Goal: Information Seeking & Learning: Understand process/instructions

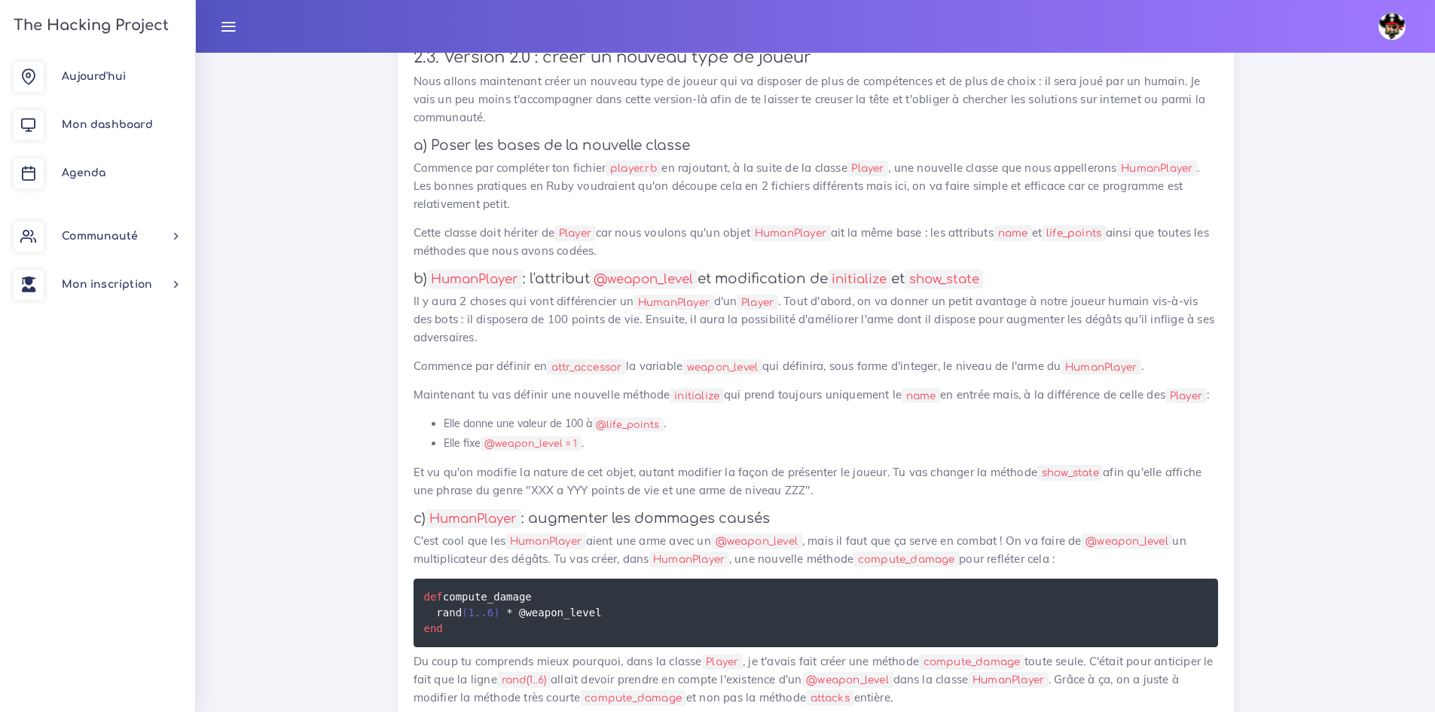
scroll to position [5047, 0]
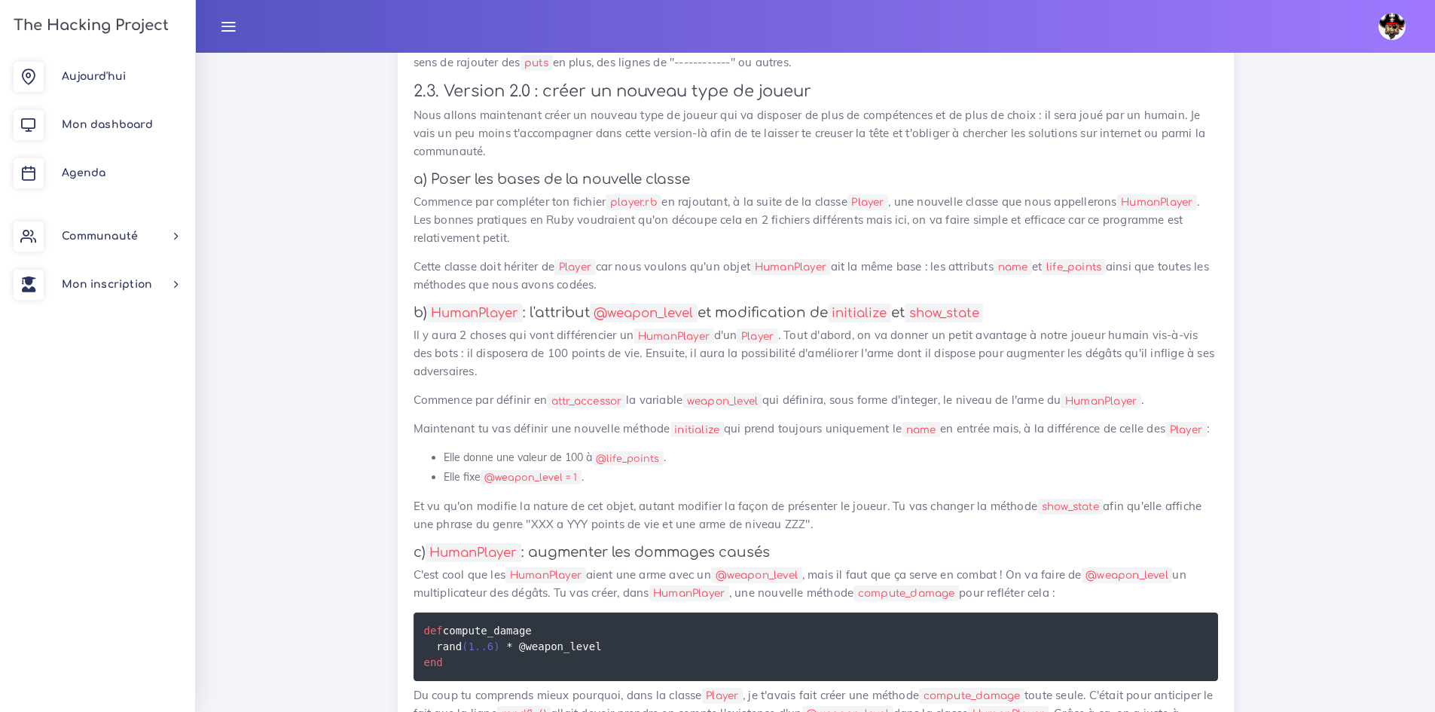
click at [736, 487] on li "Elle fixe @weapon_level = 1 ." at bounding box center [831, 477] width 775 height 19
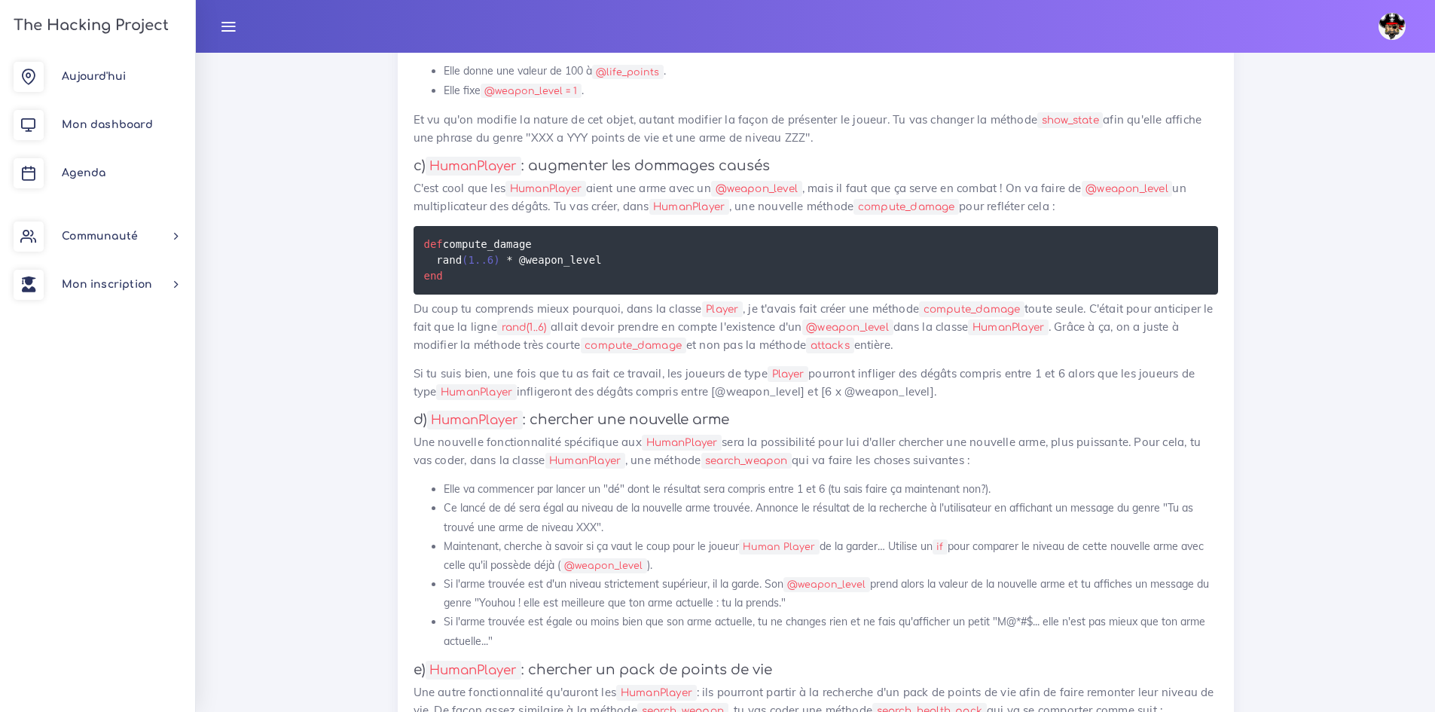
scroll to position [5499, 0]
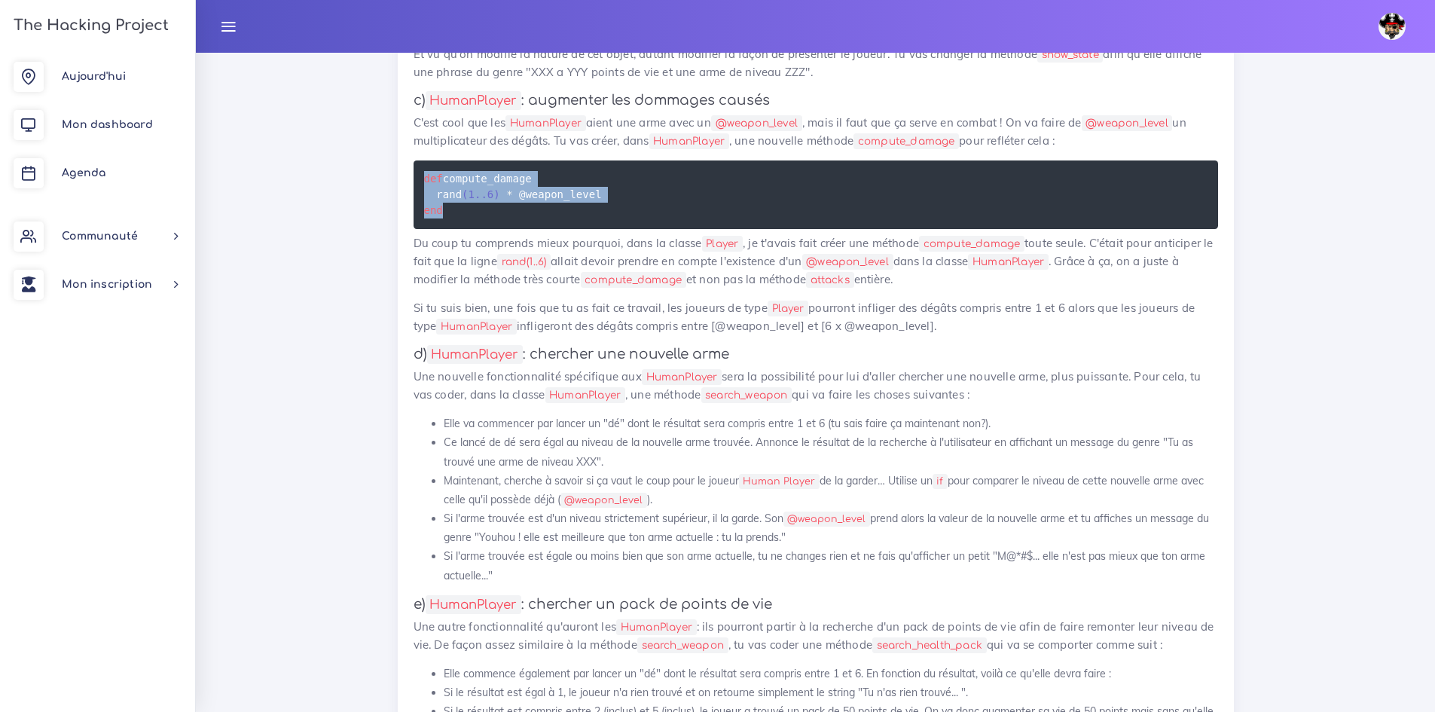
drag, startPoint x: 482, startPoint y: 274, endPoint x: 395, endPoint y: 240, distance: 93.7
copy code "def compute_damage rand ( 1 . . 6 ) * @weapon_level end"
click at [759, 362] on h4 "d) HumanPlayer : chercher une nouvelle arme" at bounding box center [816, 354] width 805 height 17
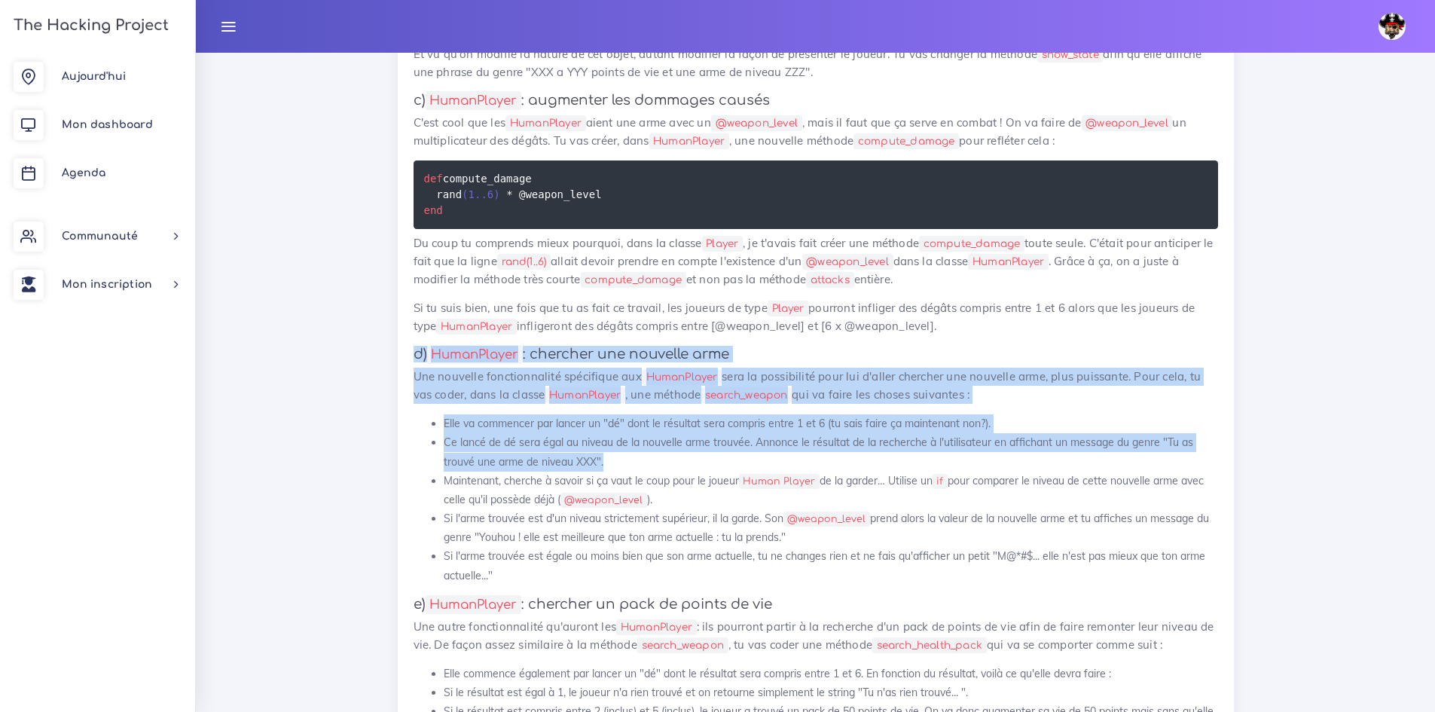
drag, startPoint x: 405, startPoint y: 416, endPoint x: 705, endPoint y: 521, distance: 317.6
copy div "d) HumanPlayer : chercher une nouvelle arme Une nouvelle fonctionnalité spécifi…"
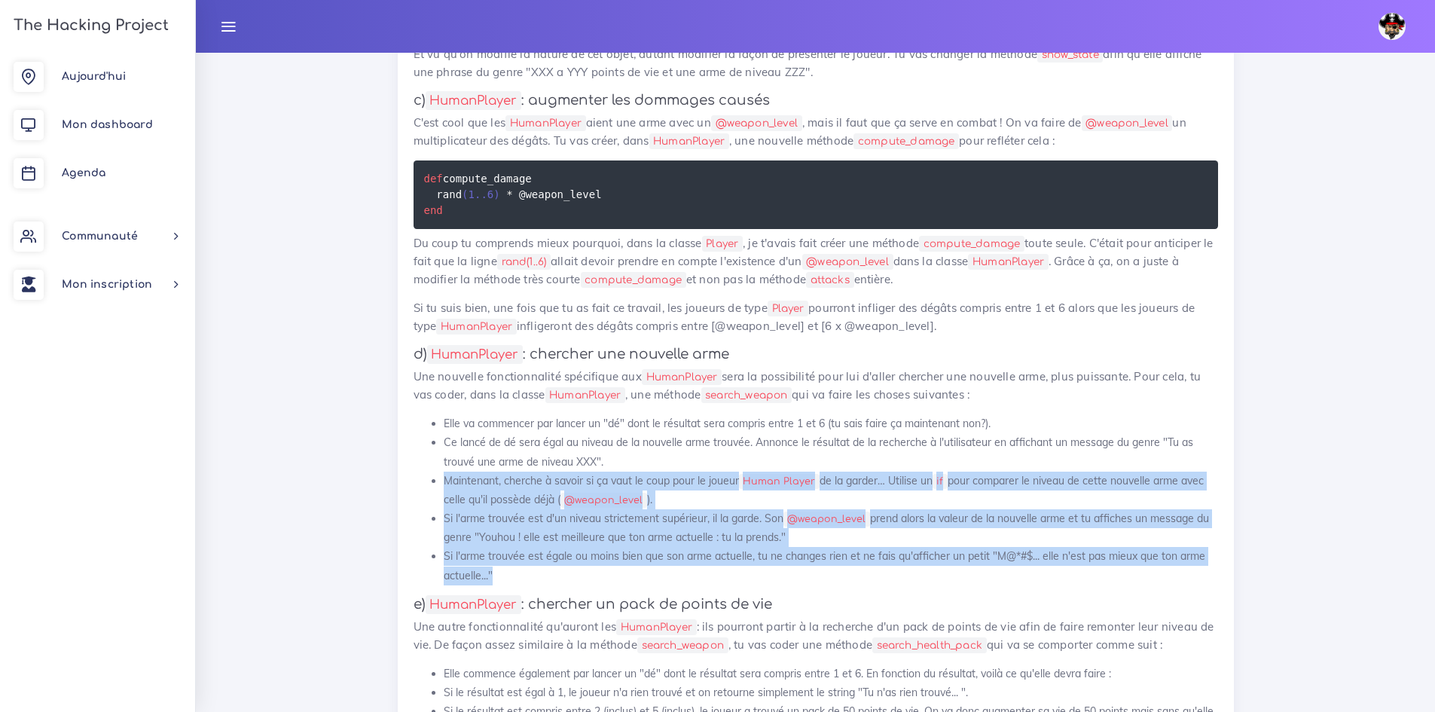
drag, startPoint x: 521, startPoint y: 640, endPoint x: 428, endPoint y: 552, distance: 128.5
click at [428, 552] on ul "Elle va commencer par lancer un "dé" dont le résultat sera compris entre 1 et 6…" at bounding box center [816, 499] width 805 height 171
copy ul "Maintenant, cherche à savoir si ça vaut le coup pour le joueur Human Player de …"
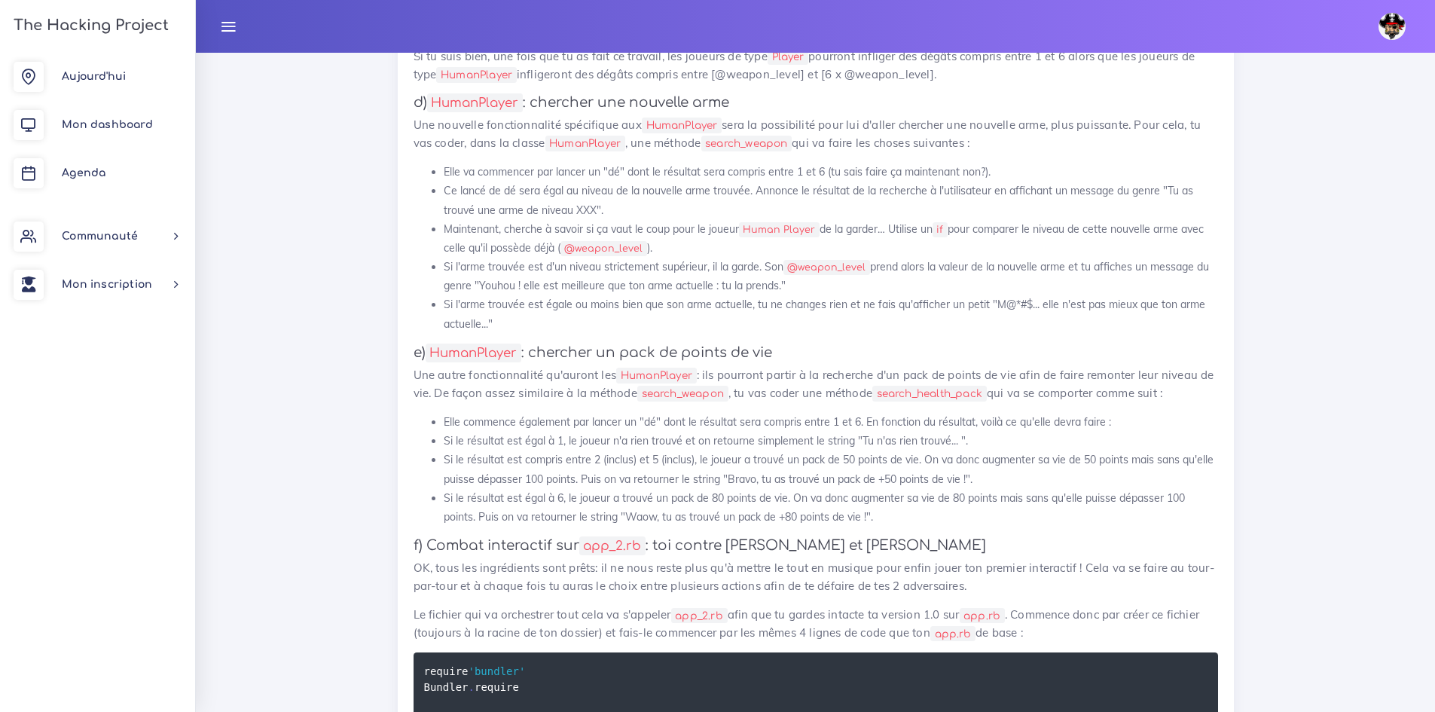
scroll to position [5725, 0]
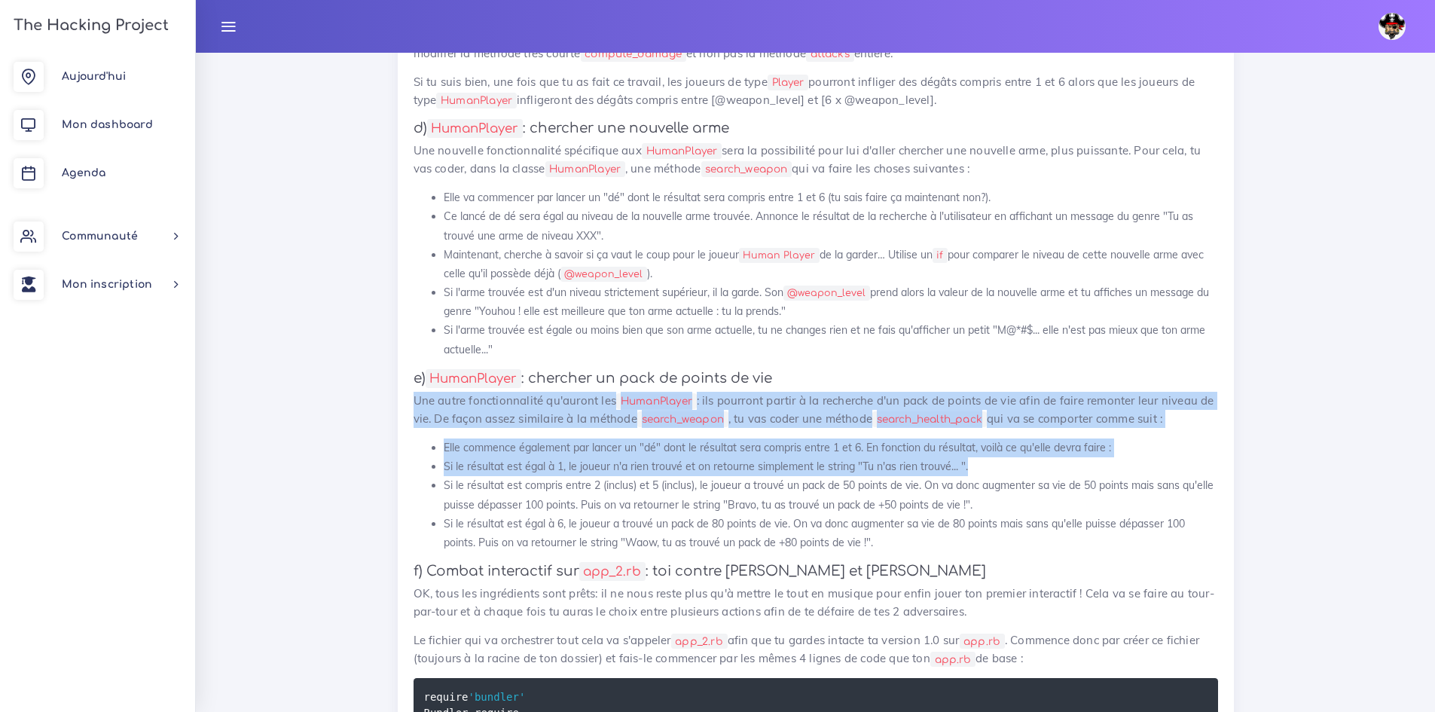
drag, startPoint x: 409, startPoint y: 467, endPoint x: 1118, endPoint y: 528, distance: 711.6
copy div "Une autre fonctionnalité qu'auront les HumanPlayer : ils pourront partir à la r…"
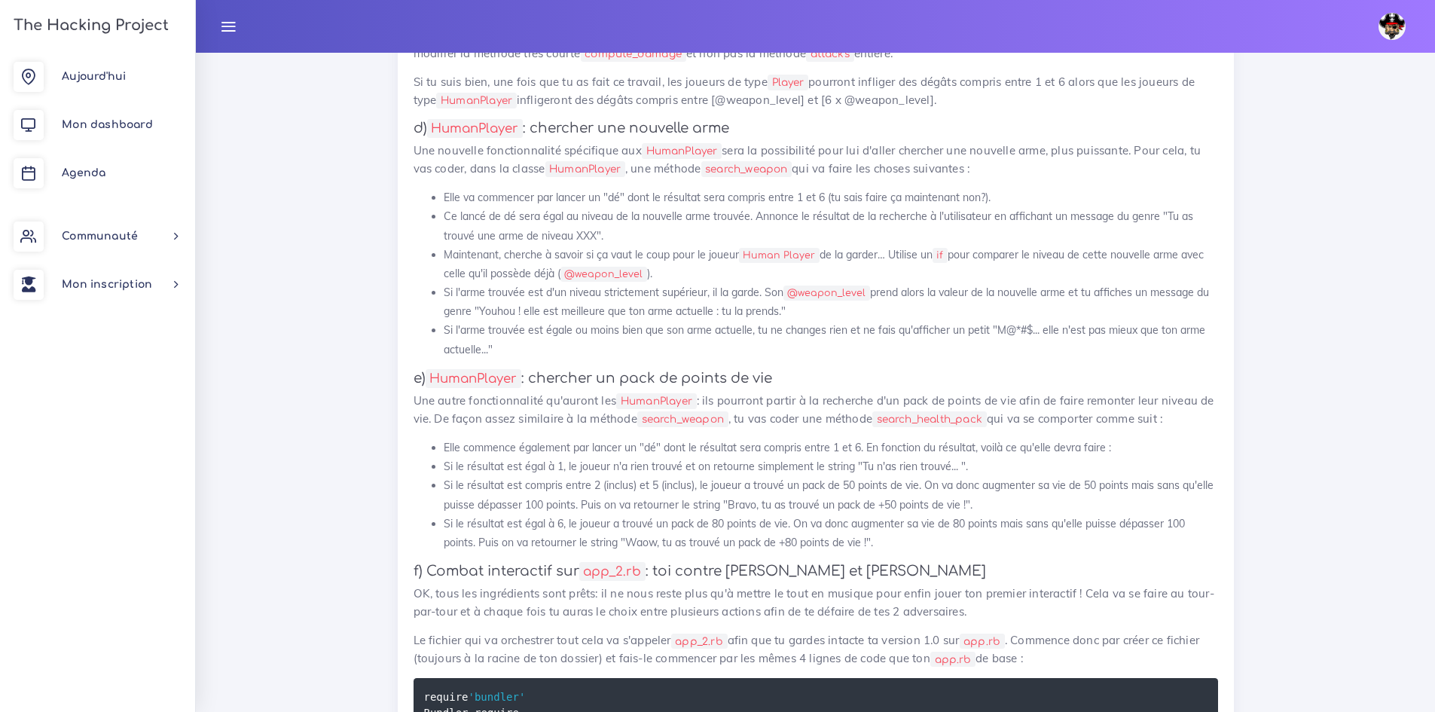
click at [639, 514] on li "Si le résultat est compris entre 2 (inclus) et 5 (inclus), le joueur a trouvé u…" at bounding box center [831, 495] width 775 height 38
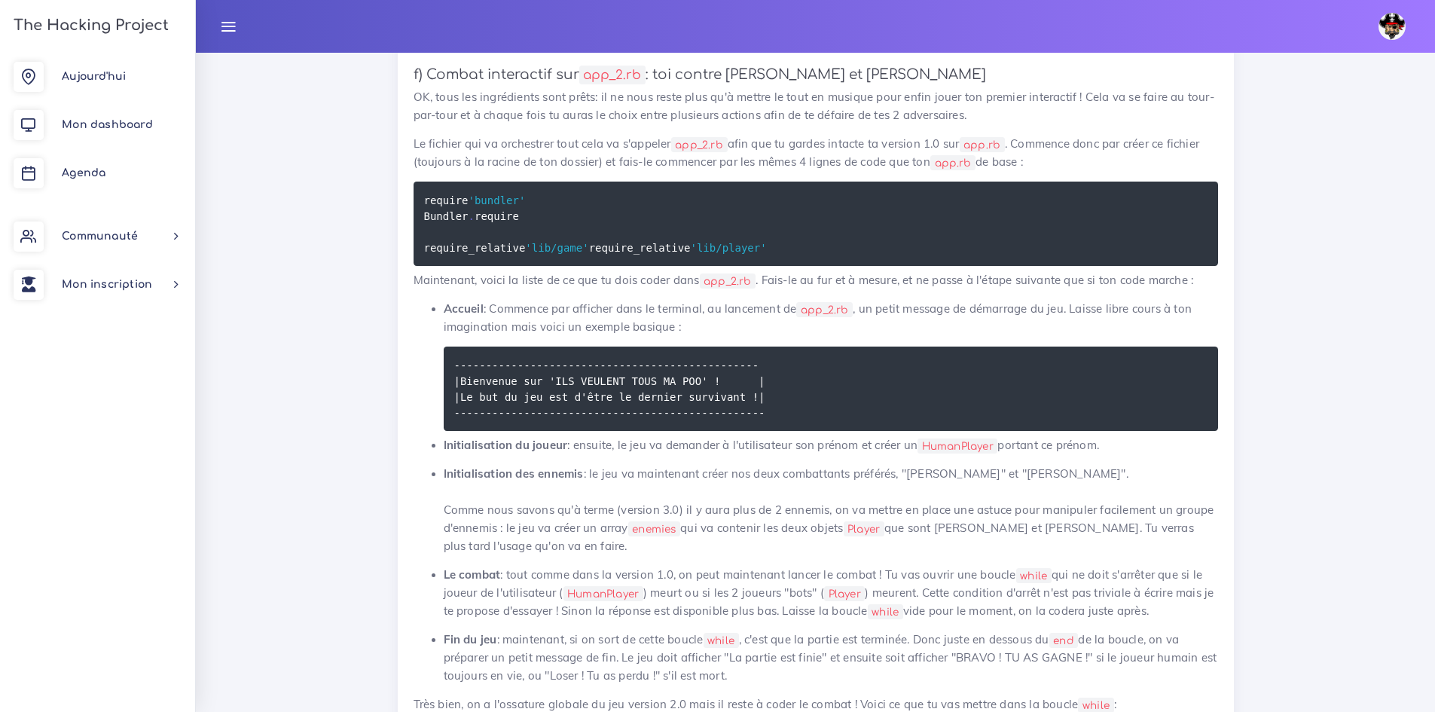
scroll to position [6177, 0]
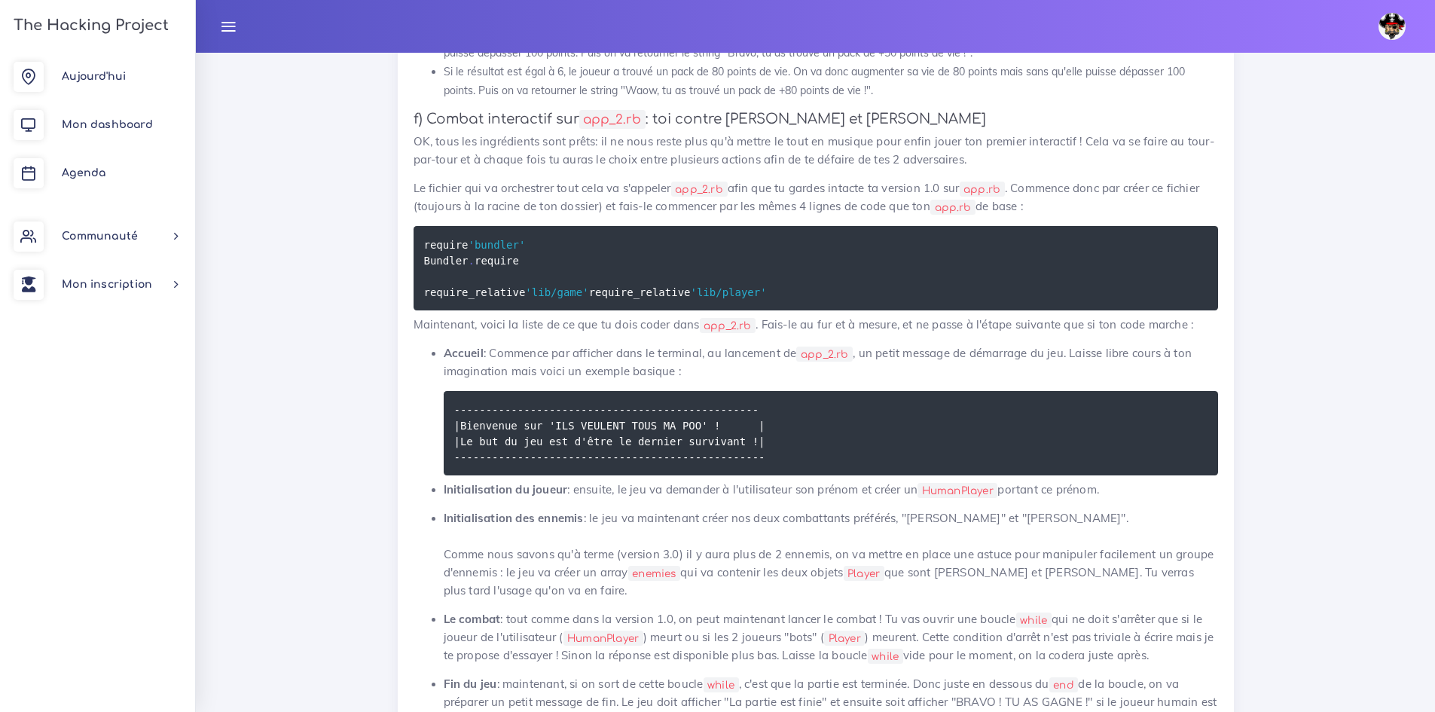
drag, startPoint x: 833, startPoint y: 233, endPoint x: 414, endPoint y: 188, distance: 421.3
copy div "l) Ipsumd sitametcon adi eli_1.se : doe tempor Inci ut Laboree DO, magn ali eni…"
click at [649, 215] on p "Le fichier qui va orchestrer tout cela va s'appeler app_2.rb afin que tu gardes…" at bounding box center [816, 197] width 805 height 36
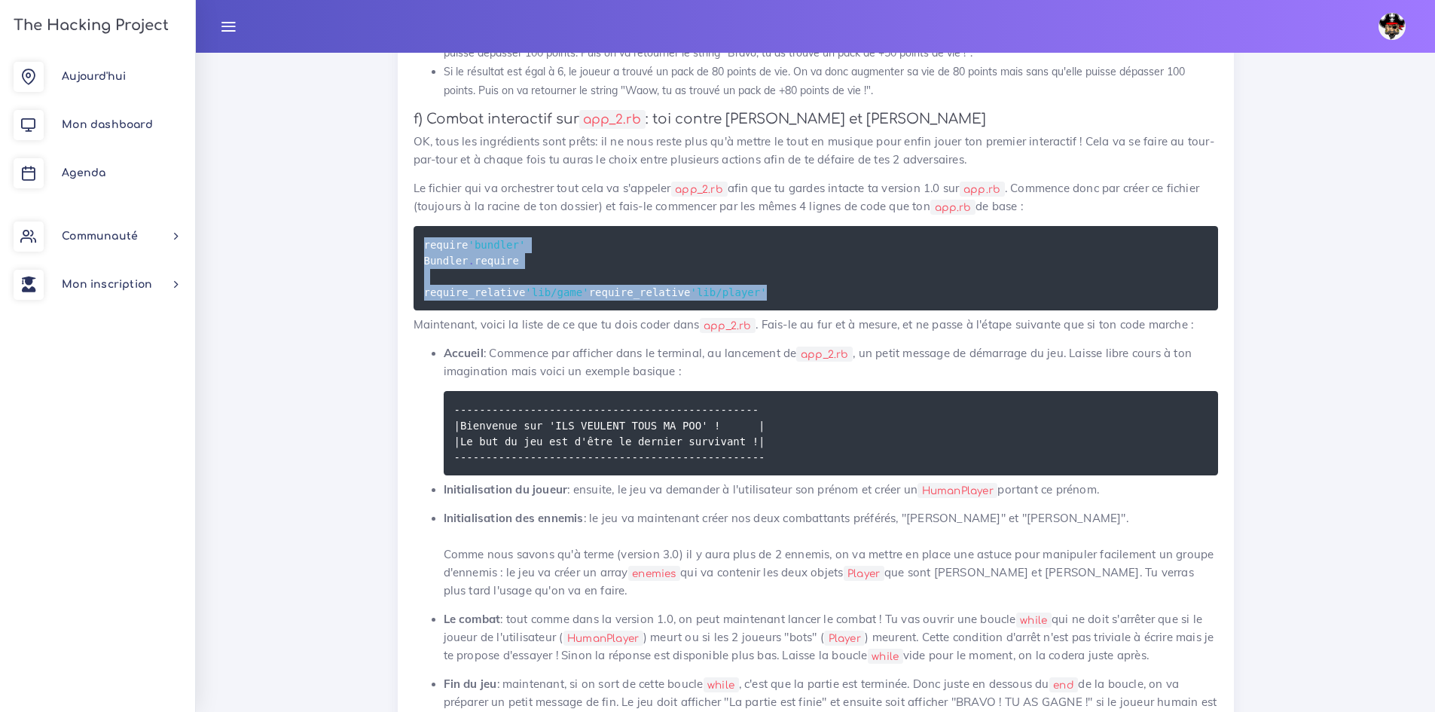
drag, startPoint x: 632, startPoint y: 381, endPoint x: 411, endPoint y: 309, distance: 233.0
copy code "require 'bundler' Bundler . require require_relative 'lib/game' require_relativ…"
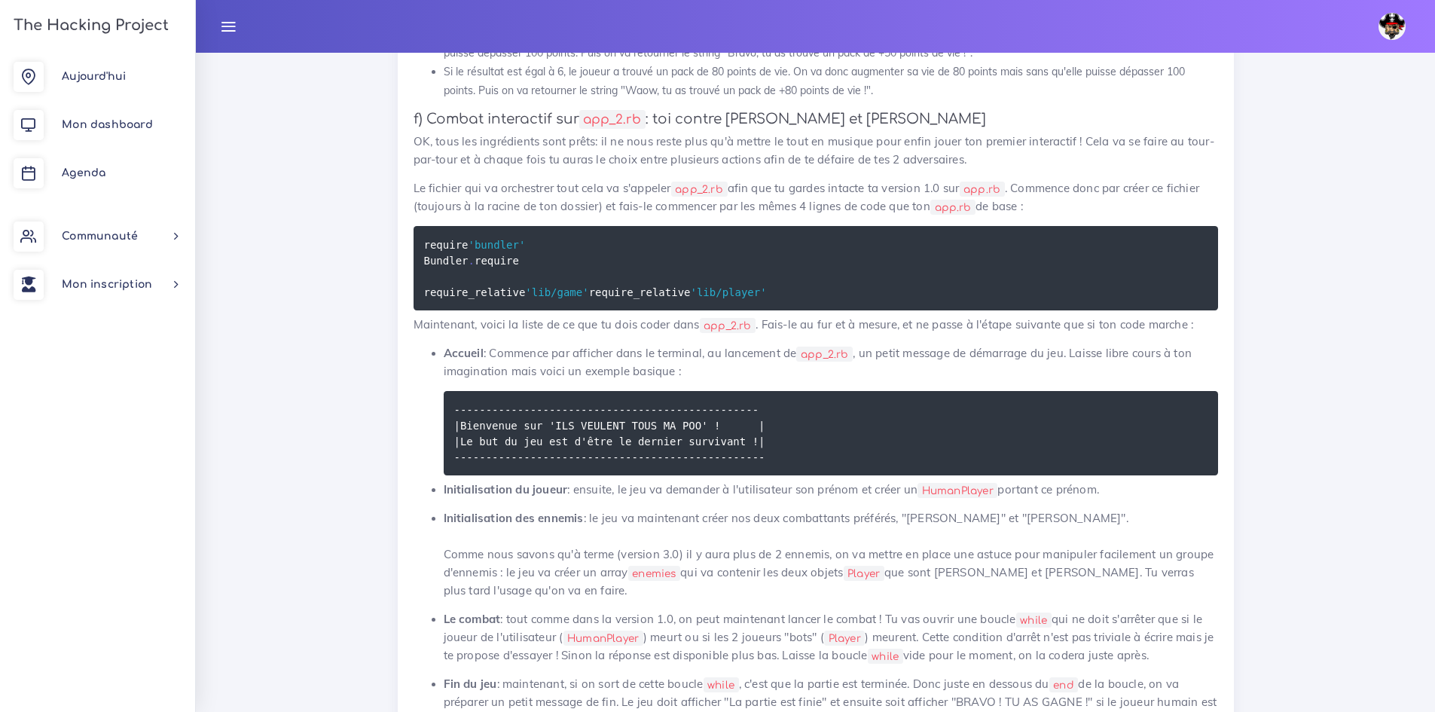
click at [784, 475] on pre "------------------------------------------------ |Bienvenue sur 'ILS VEULENT TO…" at bounding box center [831, 433] width 775 height 84
click at [777, 475] on pre "------------------------------------------------ |Bienvenue sur 'ILS VEULENT TO…" at bounding box center [831, 433] width 775 height 84
click at [762, 475] on pre "------------------------------------------------ |Bienvenue sur 'ILS VEULENT TO…" at bounding box center [831, 433] width 775 height 84
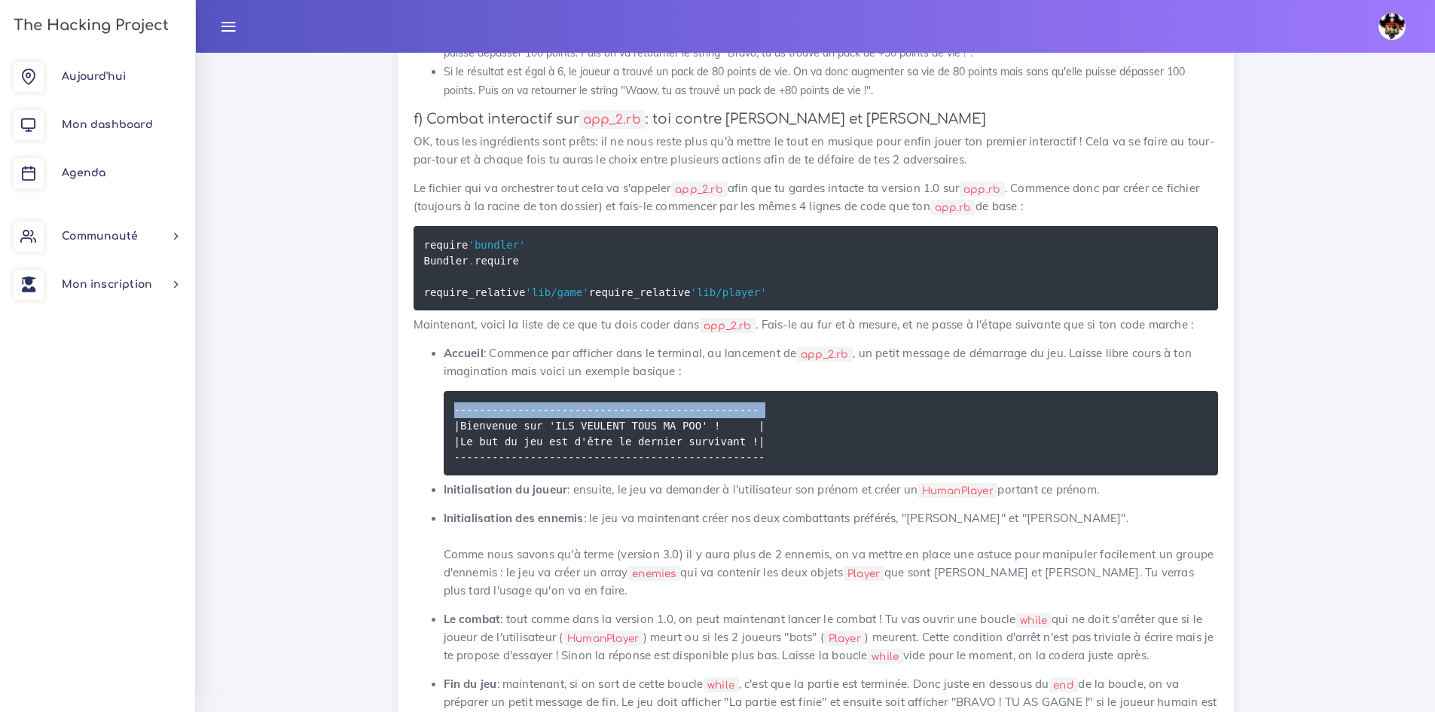
drag, startPoint x: 756, startPoint y: 496, endPoint x: 739, endPoint y: 490, distance: 18.3
click at [755, 475] on pre "------------------------------------------------ |Bienvenue sur 'ILS VEULENT TO…" at bounding box center [831, 433] width 775 height 84
click at [732, 466] on code "------------------------------------------------ |Bienvenue sur 'ILS VEULENT TO…" at bounding box center [612, 434] width 316 height 64
drag, startPoint x: 731, startPoint y: 489, endPoint x: 435, endPoint y: 494, distance: 295.4
click at [435, 494] on ul "Accueil : Commence par afficher dans le terminal, au lancement de app_2.rb , un…" at bounding box center [816, 536] width 805 height 385
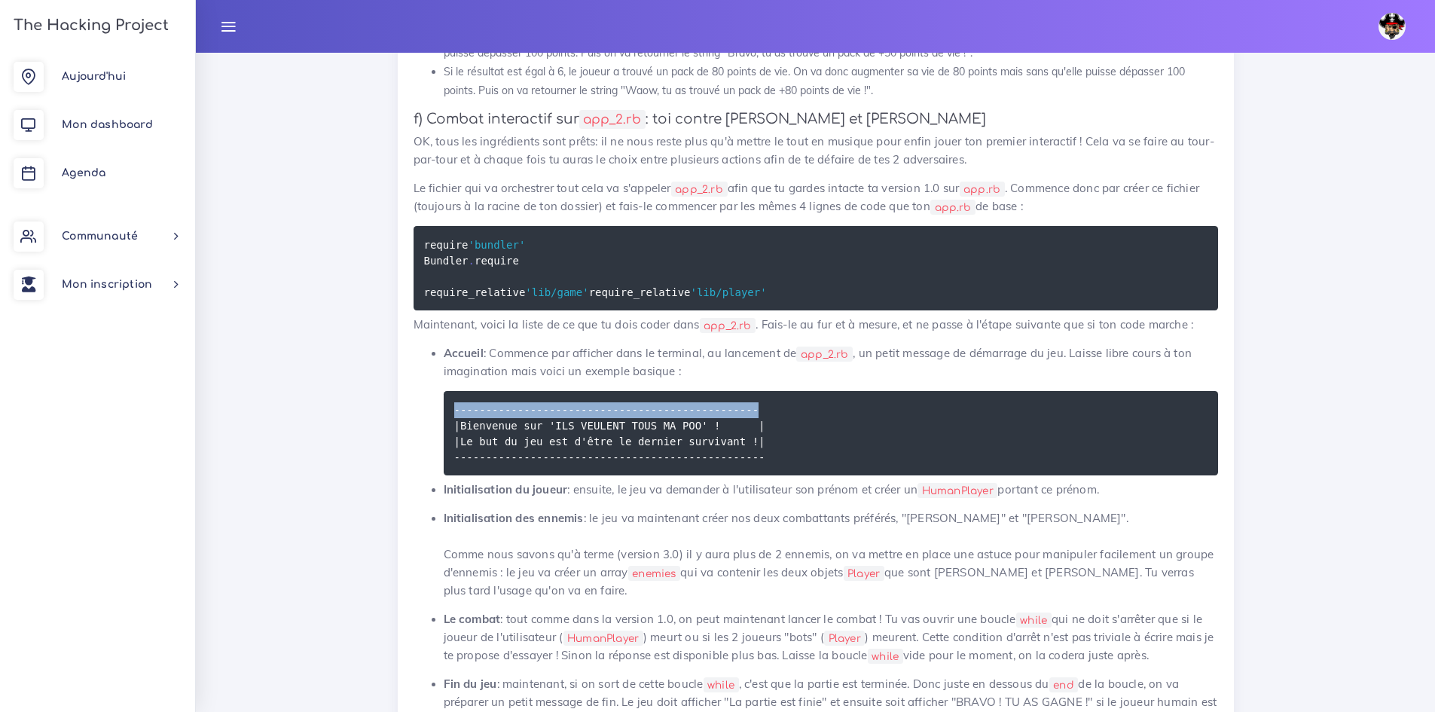
copy code "------------------------------------------------"
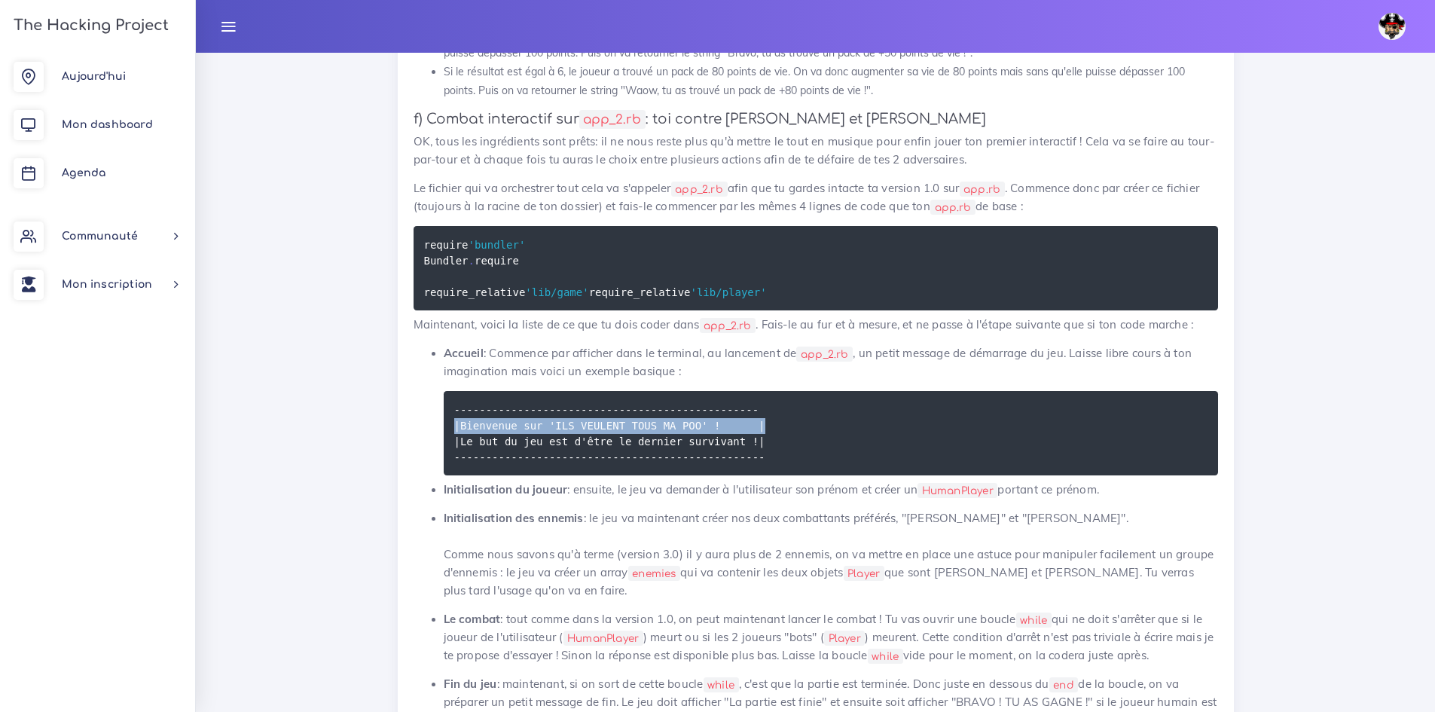
drag, startPoint x: 738, startPoint y: 501, endPoint x: 451, endPoint y: 503, distance: 287.8
click at [451, 475] on pre "------------------------------------------------ |Bienvenue sur 'ILS VEULENT TO…" at bounding box center [831, 433] width 775 height 84
copy code "|Bienvenue sur 'ILS VEULENT TOUS MA POO' ! |"
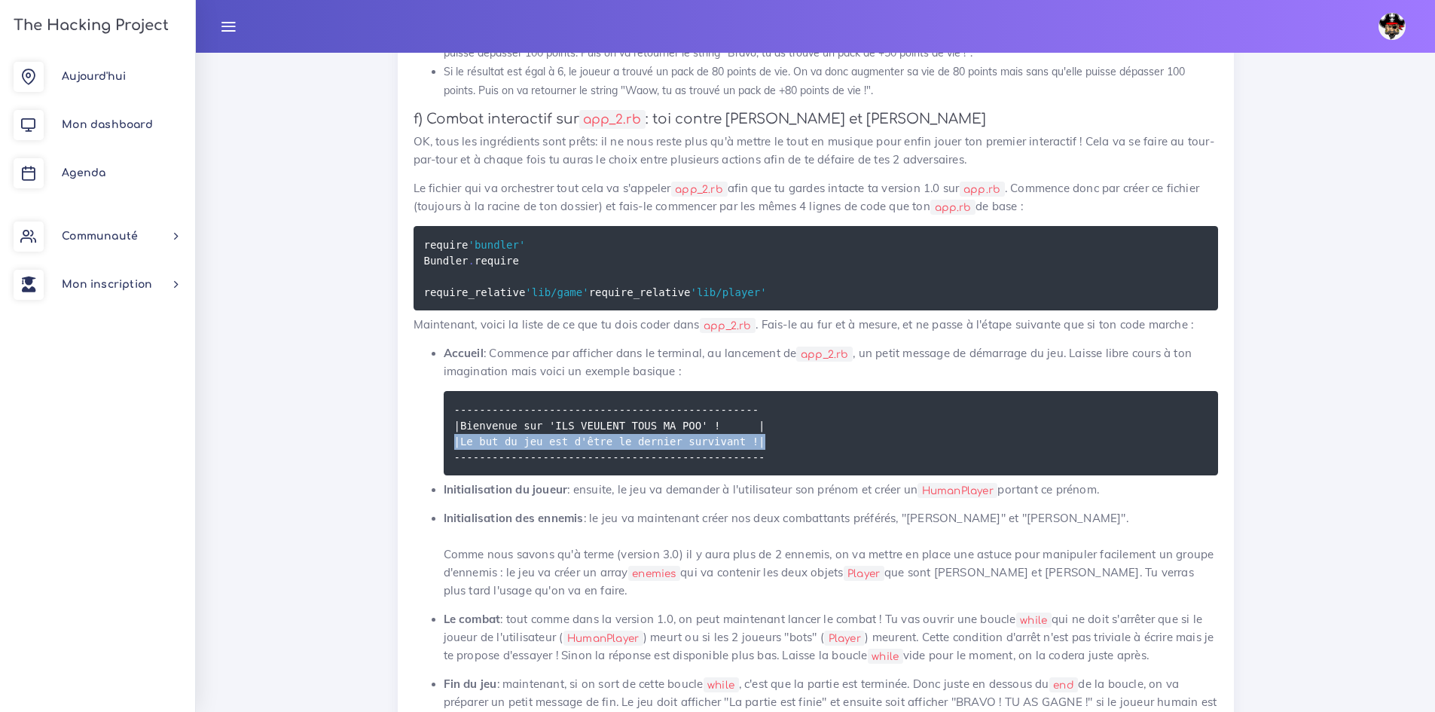
drag, startPoint x: 713, startPoint y: 525, endPoint x: 455, endPoint y: 525, distance: 257.7
click at [455, 475] on pre "------------------------------------------------ |Bienvenue sur 'ILS VEULENT TO…" at bounding box center [831, 433] width 775 height 84
copy code "|Le but du jeu est d'être le dernier survivant !|"
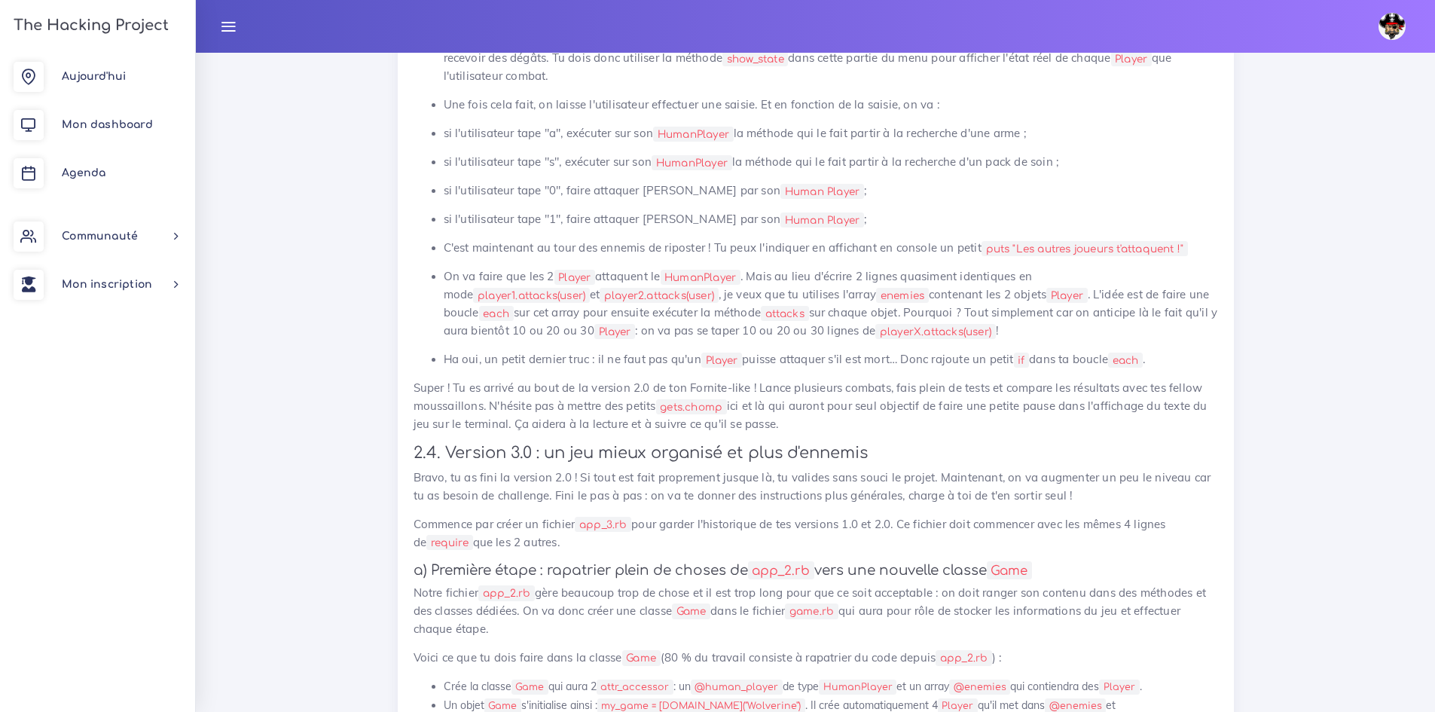
scroll to position [7232, 0]
